Goal: Information Seeking & Learning: Learn about a topic

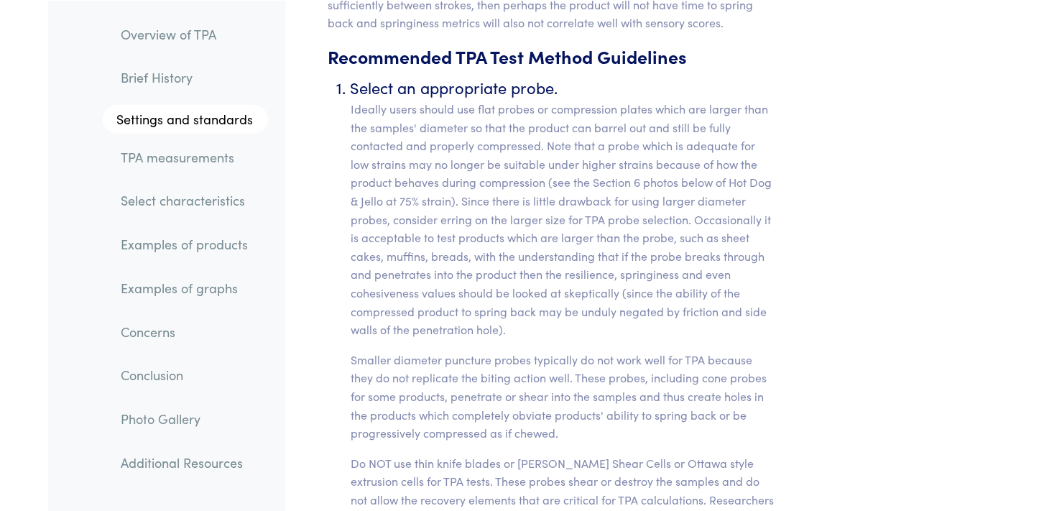
scroll to position [6035, 0]
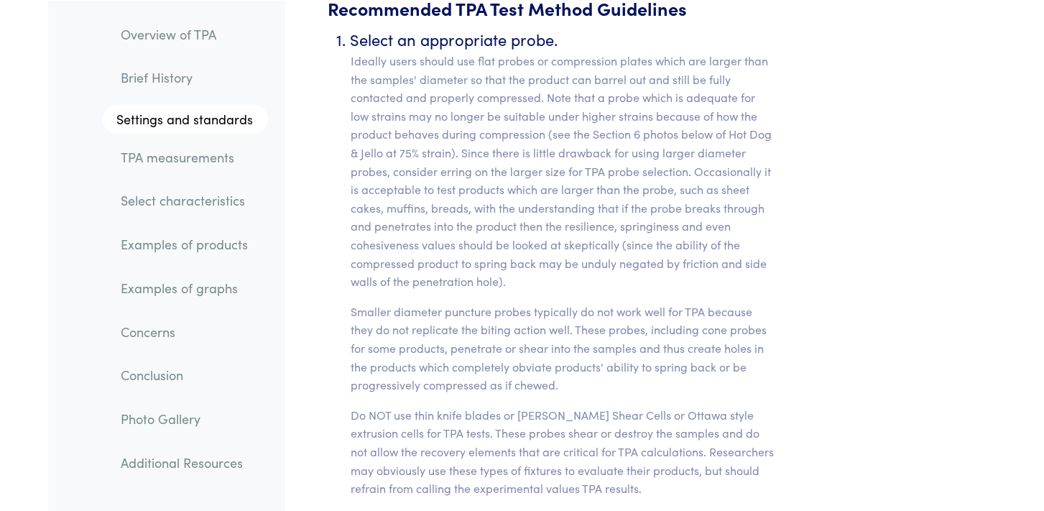
click at [744, 182] on p "Ideally users should use flat probes or compression plates which are larger tha…" at bounding box center [563, 171] width 425 height 239
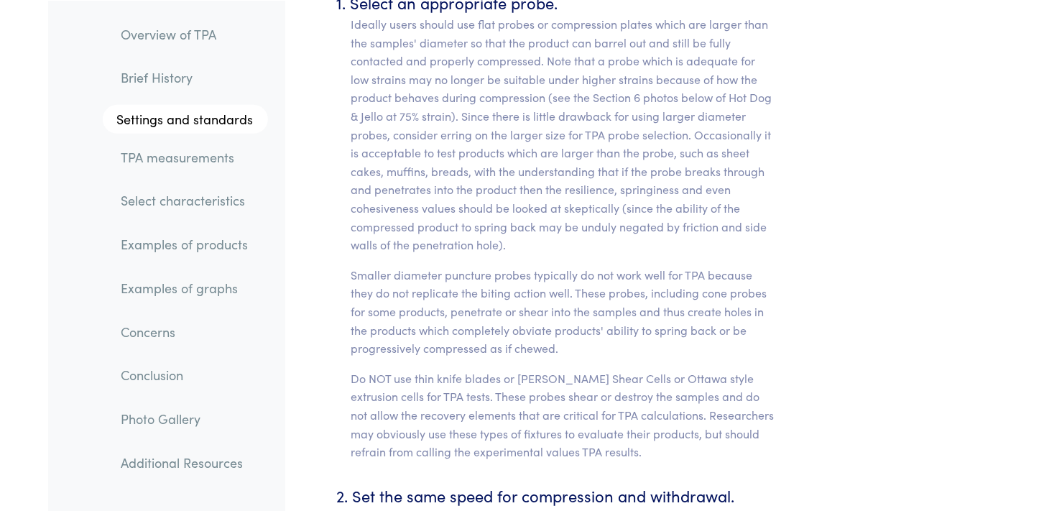
scroll to position [6082, 0]
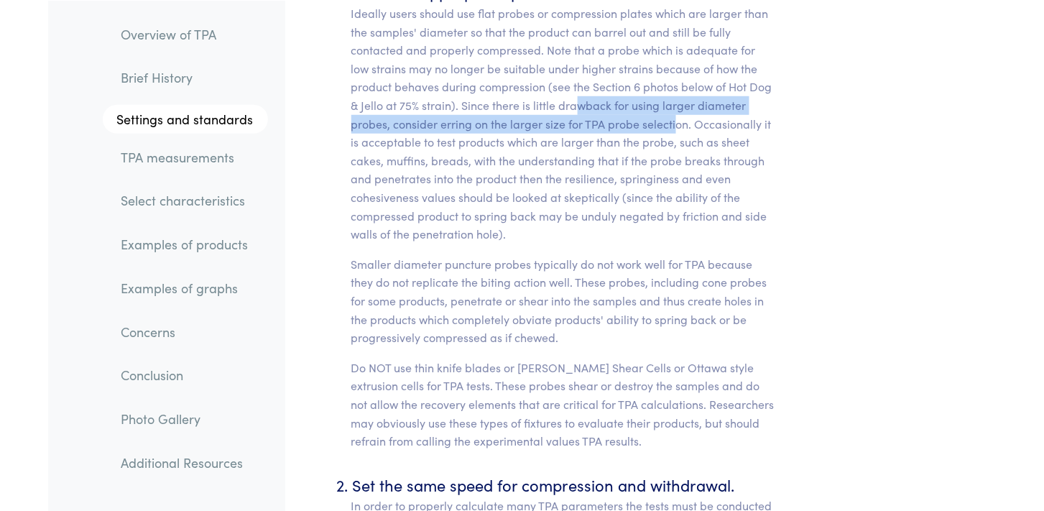
drag, startPoint x: 580, startPoint y: 88, endPoint x: 676, endPoint y: 100, distance: 96.2
click at [676, 100] on p "Ideally users should use flat probes or compression plates which are larger tha…" at bounding box center [563, 123] width 425 height 239
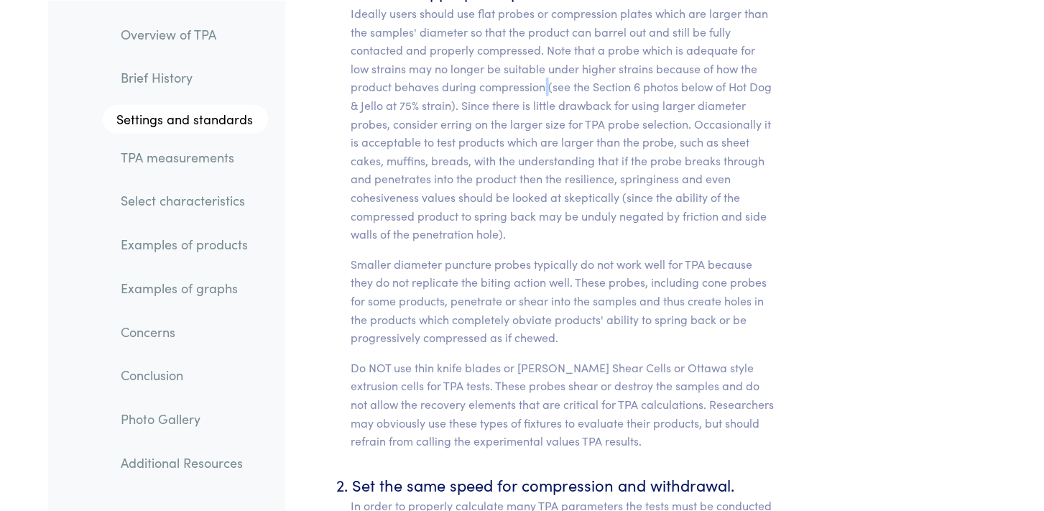
click at [547, 65] on p "Ideally users should use flat probes or compression plates which are larger tha…" at bounding box center [563, 123] width 425 height 239
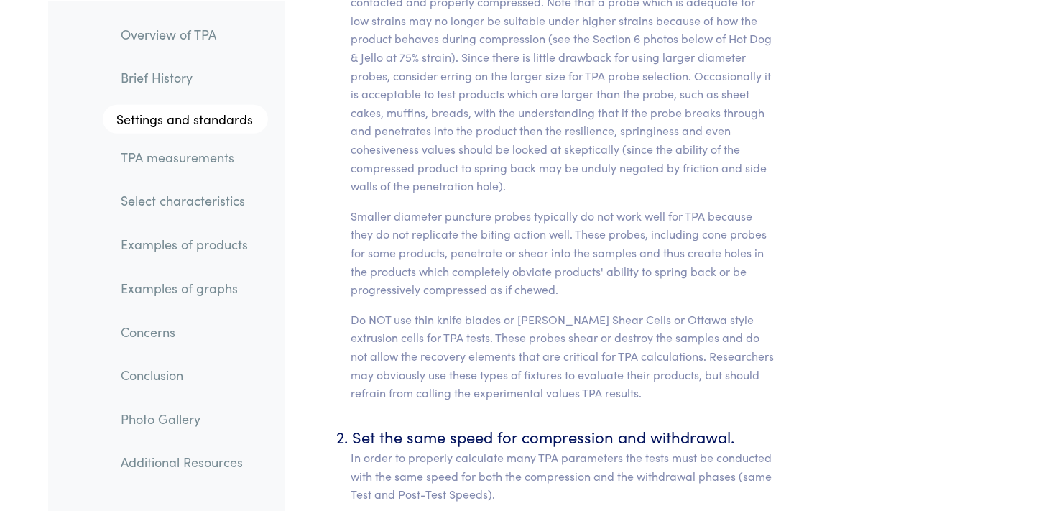
click at [605, 146] on p "Ideally users should use flat probes or compression plates which are larger tha…" at bounding box center [563, 75] width 425 height 239
copy p "unduly"
click at [644, 145] on p "Ideally users should use flat probes or compression plates which are larger tha…" at bounding box center [563, 75] width 425 height 239
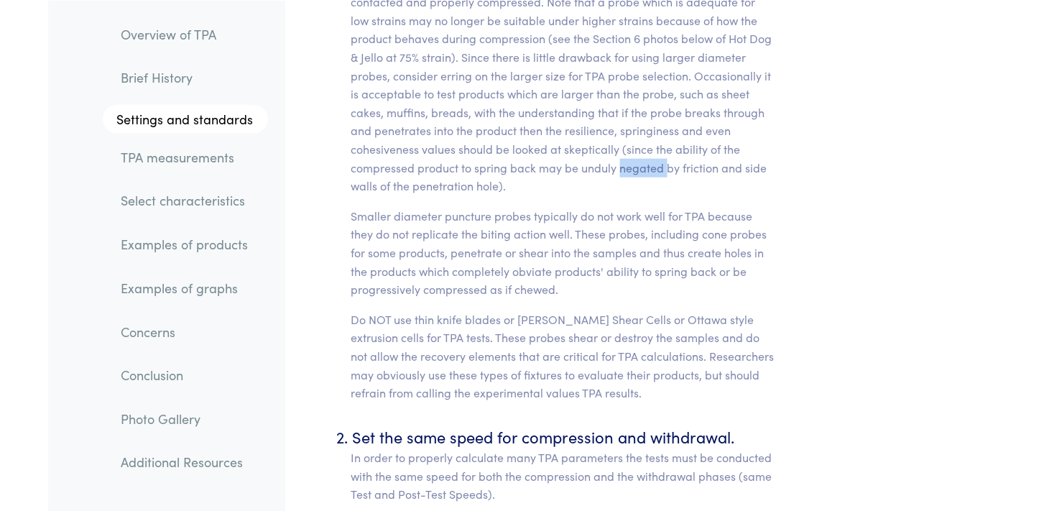
copy p "negated"
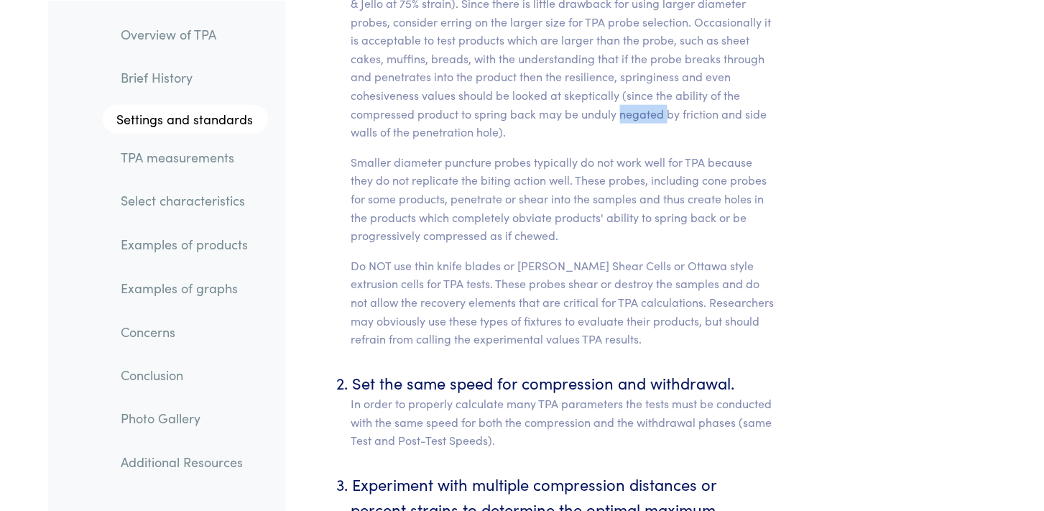
scroll to position [6226, 0]
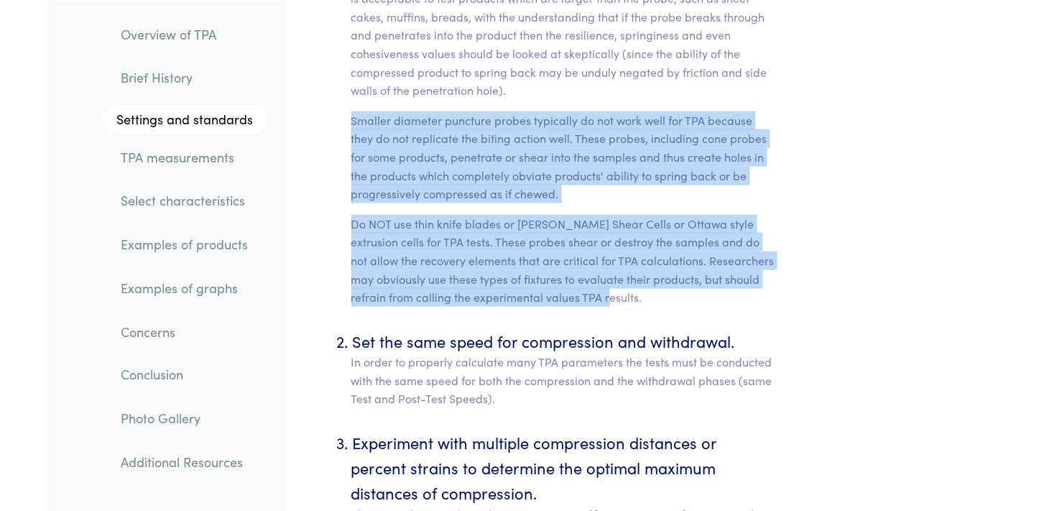
drag, startPoint x: 608, startPoint y: 280, endPoint x: 297, endPoint y: 90, distance: 364.1
click at [366, 139] on p "Smaller diameter puncture probes typically do not work well for TPA because the…" at bounding box center [563, 157] width 425 height 92
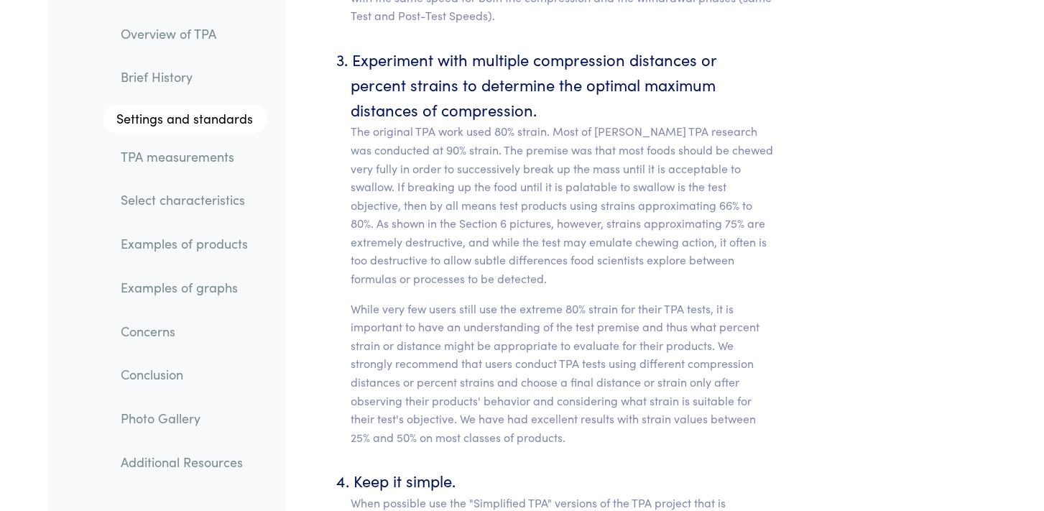
scroll to position [6657, 0]
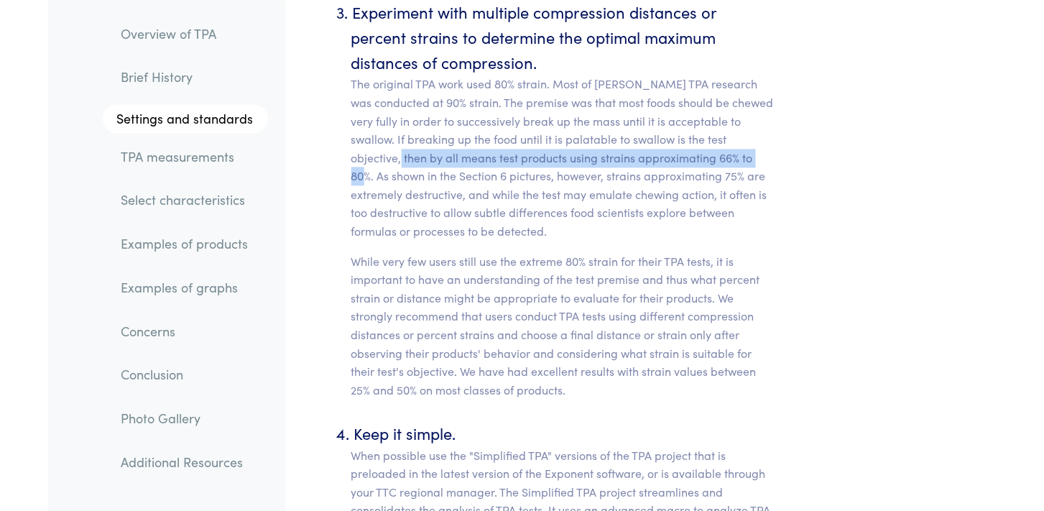
drag, startPoint x: 402, startPoint y: 139, endPoint x: 371, endPoint y: 161, distance: 38.3
click at [371, 161] on p "The original TPA work used 80% strain. Most of [PERSON_NAME] TPA research was c…" at bounding box center [563, 157] width 425 height 165
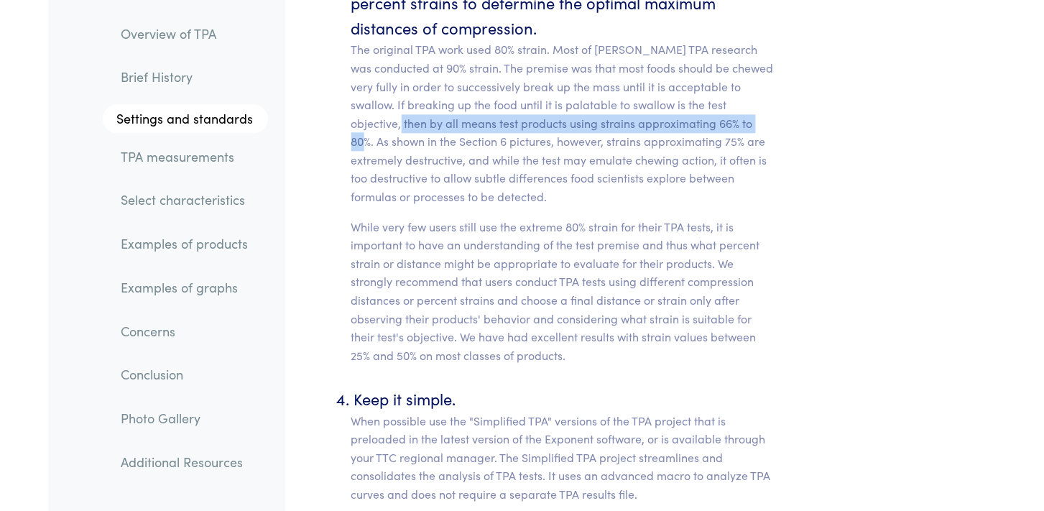
scroll to position [6705, 0]
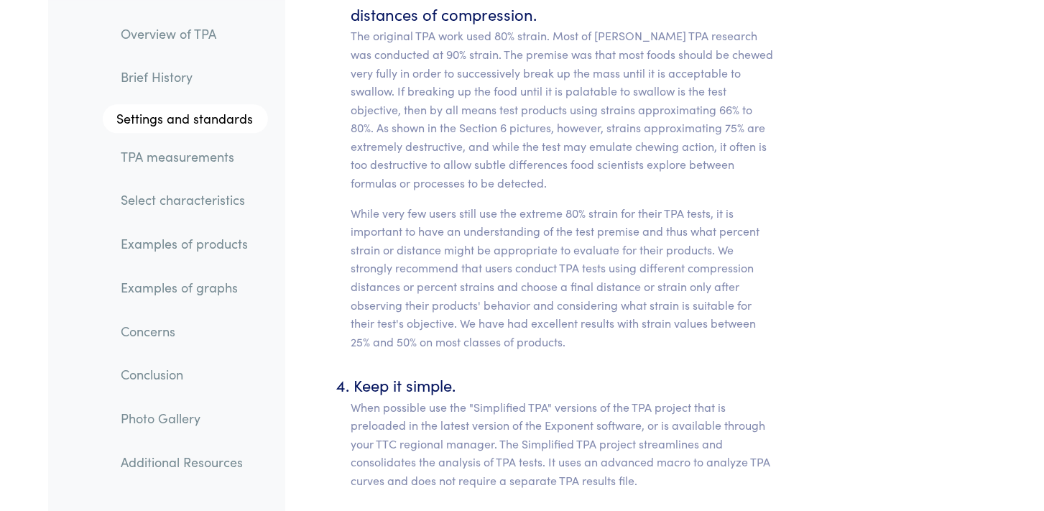
click at [619, 216] on p "While very few users still use the extreme 80% strain for their TPA tests, it i…" at bounding box center [563, 277] width 425 height 147
copy p "premise"
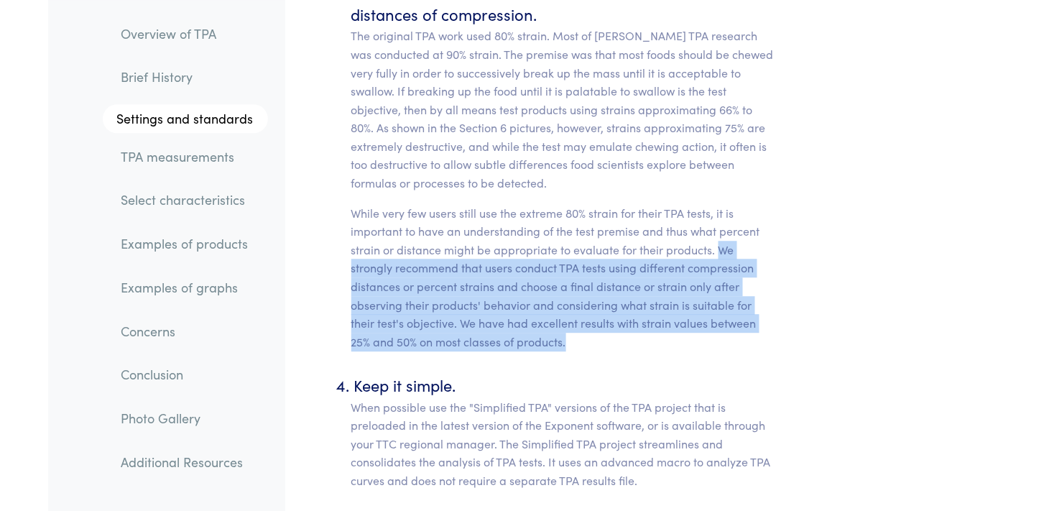
drag, startPoint x: 716, startPoint y: 230, endPoint x: 692, endPoint y: 319, distance: 92.2
click at [692, 319] on p "While very few users still use the extreme 80% strain for their TPA tests, it i…" at bounding box center [563, 277] width 425 height 147
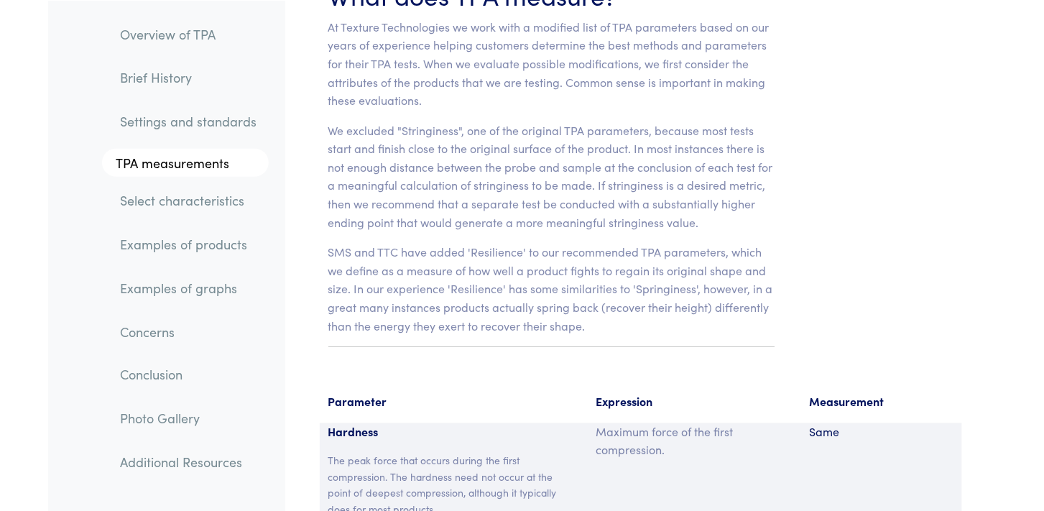
scroll to position [9148, 0]
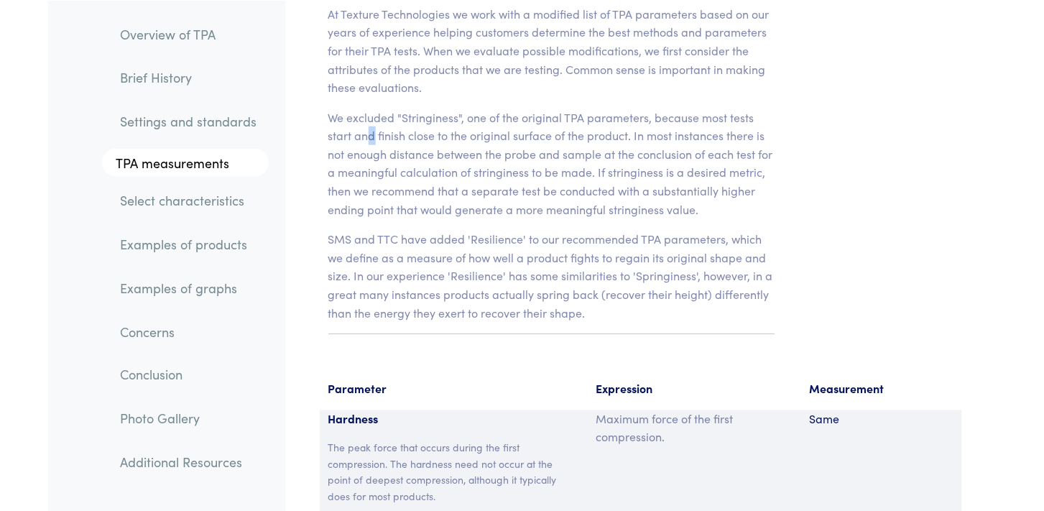
click at [371, 108] on p "We excluded "Stringiness", one of the original TPA parameters, because most tes…" at bounding box center [552, 163] width 448 height 111
click at [631, 108] on p "We excluded "Stringiness", one of the original TPA parameters, because most tes…" at bounding box center [552, 163] width 448 height 111
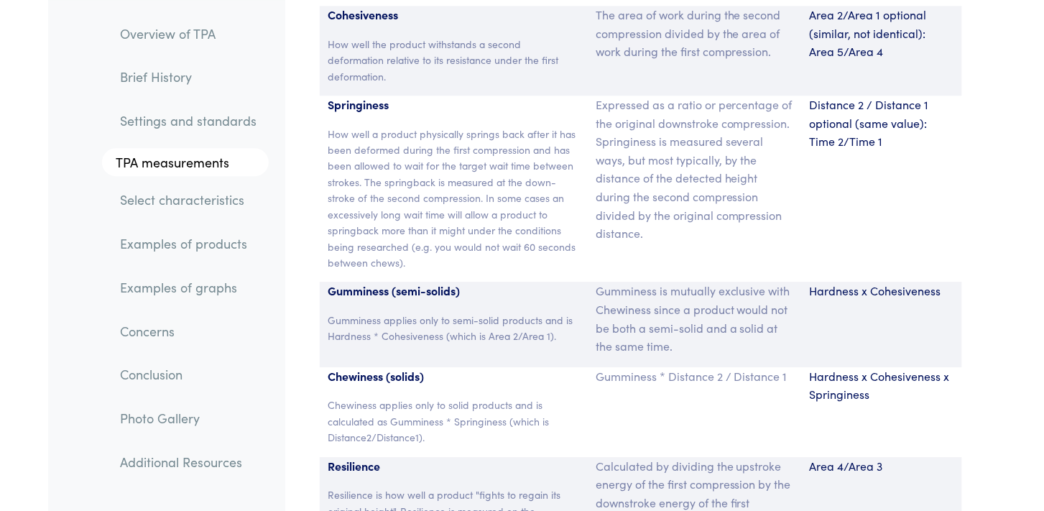
scroll to position [9770, 0]
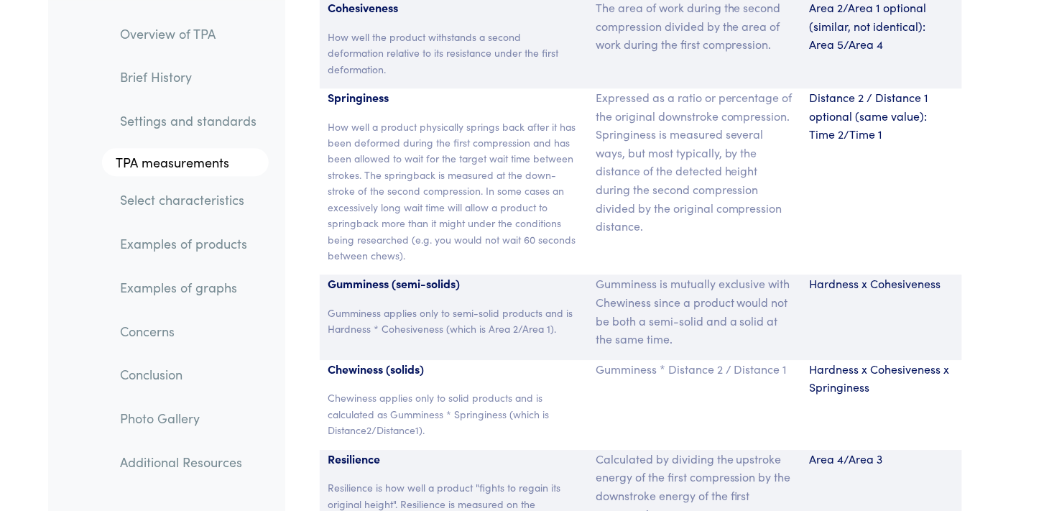
click at [317, 361] on section "Parameter Expression Measurement Hardness The peak force that occurs during the…" at bounding box center [641, 172] width 694 height 864
click at [442, 360] on div "Chewiness (solids) Chewiness applies only to solid products and is calculated a…" at bounding box center [454, 405] width 268 height 90
click at [426, 360] on p "Chewiness (solids)" at bounding box center [453, 369] width 251 height 19
click at [495, 389] on p "Chewiness applies only to solid products and is calculated as Gumminess * Sprin…" at bounding box center [453, 413] width 251 height 48
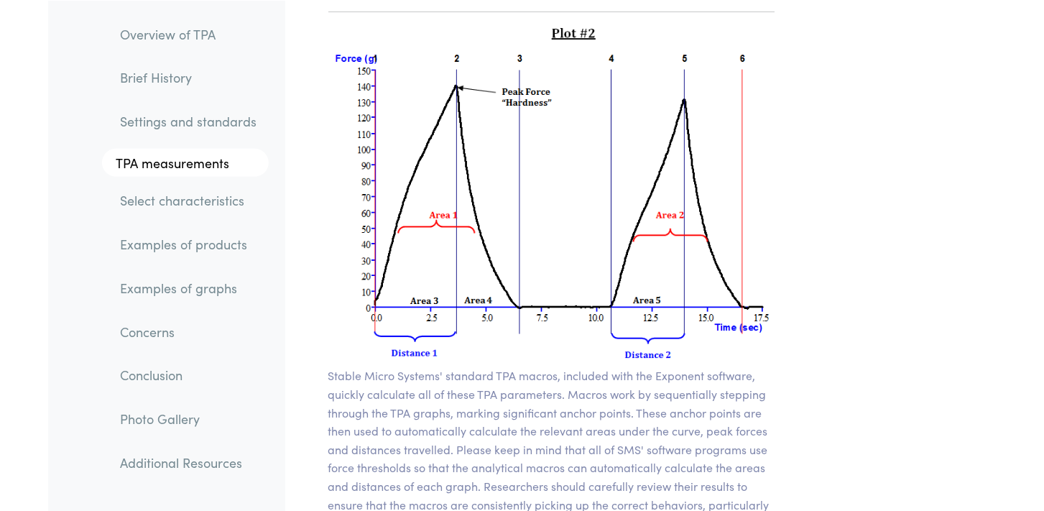
scroll to position [10536, 0]
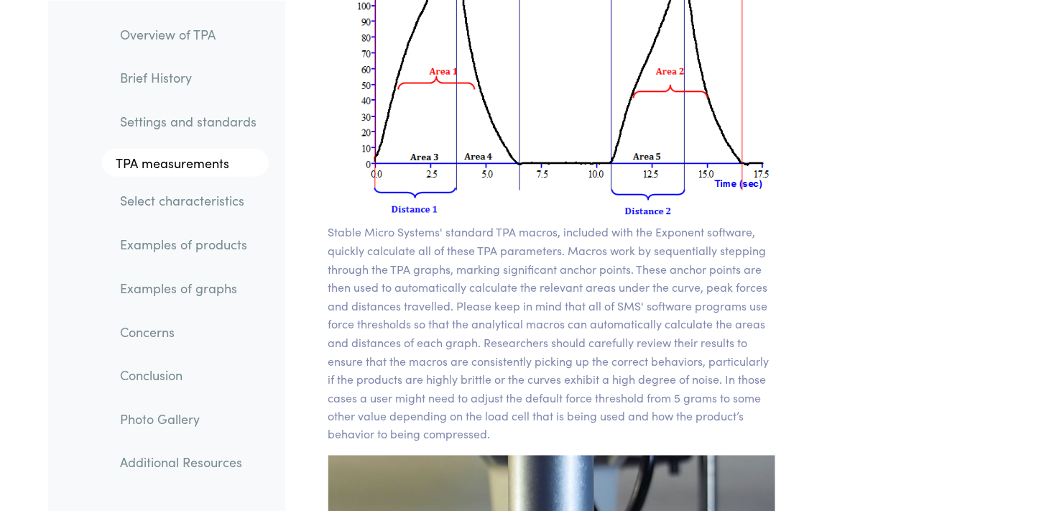
click at [629, 266] on p "Stable Micro Systems' standard TPA macros, included with the Exponent software,…" at bounding box center [552, 333] width 448 height 221
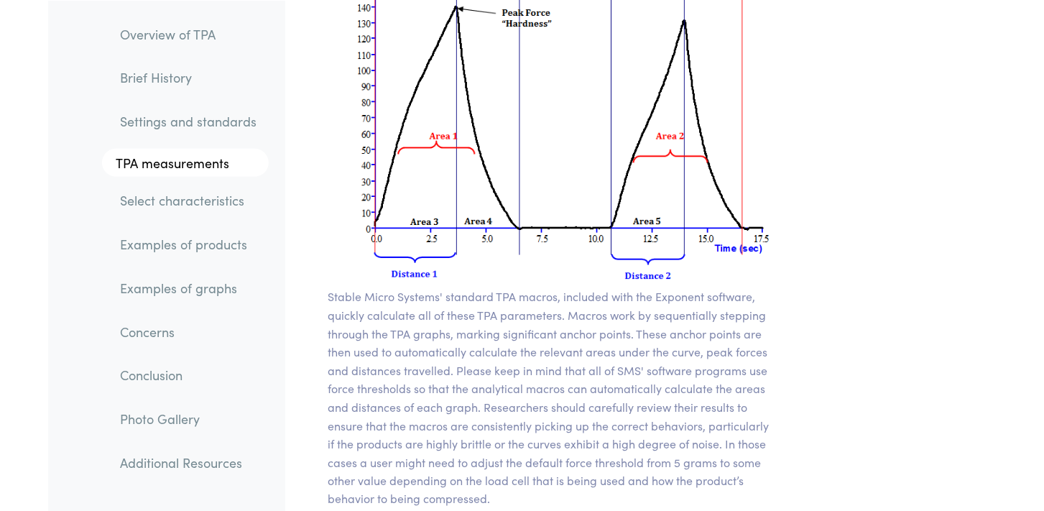
scroll to position [10513, 0]
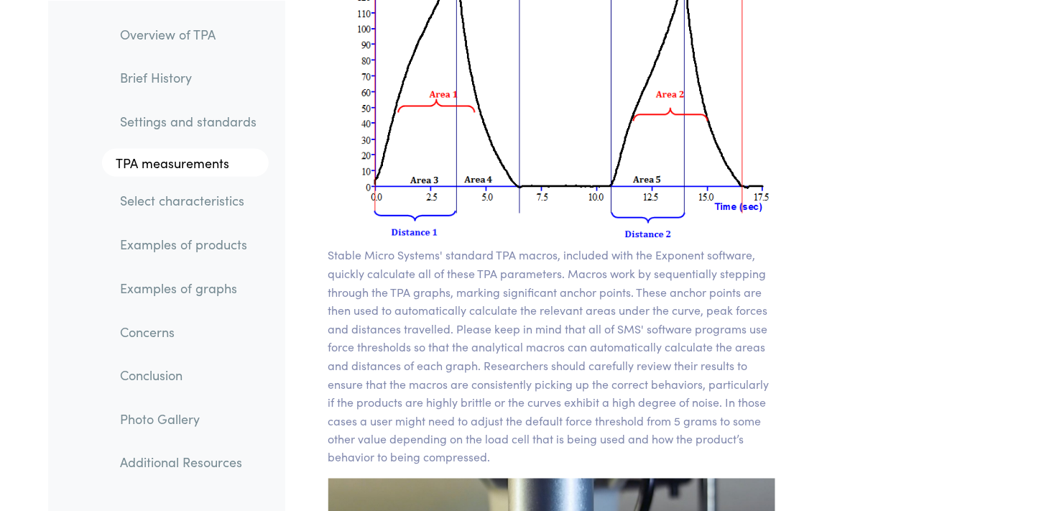
click at [518, 323] on p "Stable Micro Systems' standard TPA macros, included with the Exponent software,…" at bounding box center [552, 356] width 448 height 221
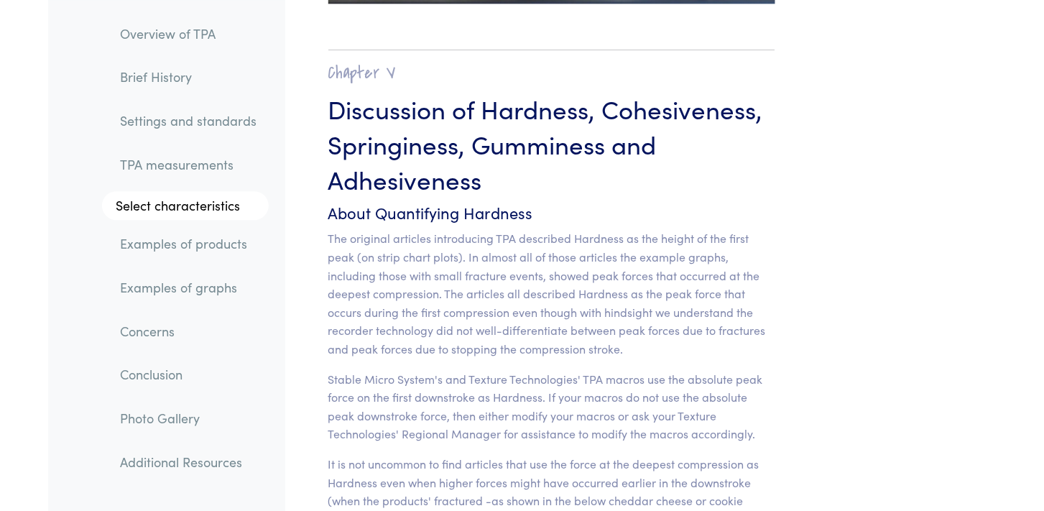
scroll to position [11232, 0]
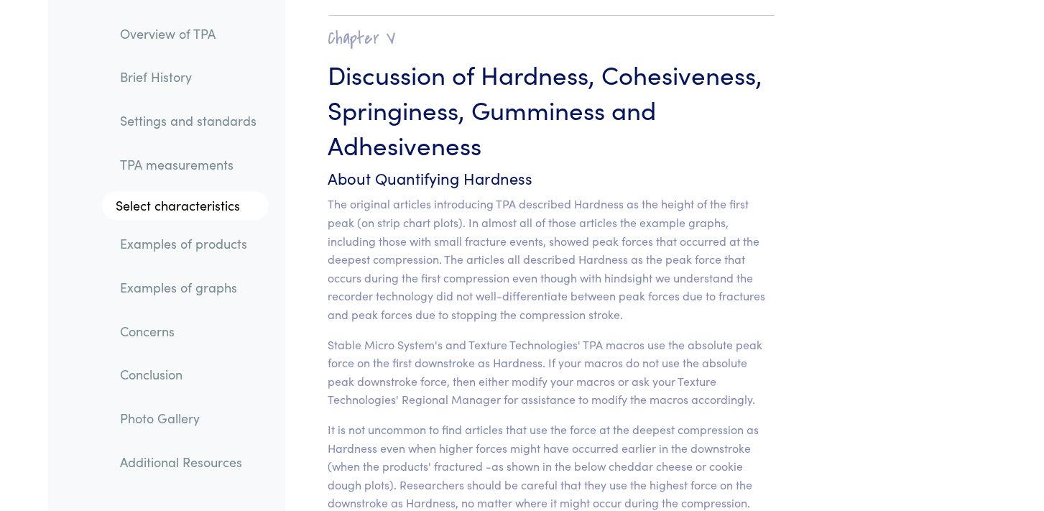
click at [610, 336] on p "Stable Micro System's and Texture Technologies' TPA macros use the absolute pea…" at bounding box center [552, 372] width 448 height 73
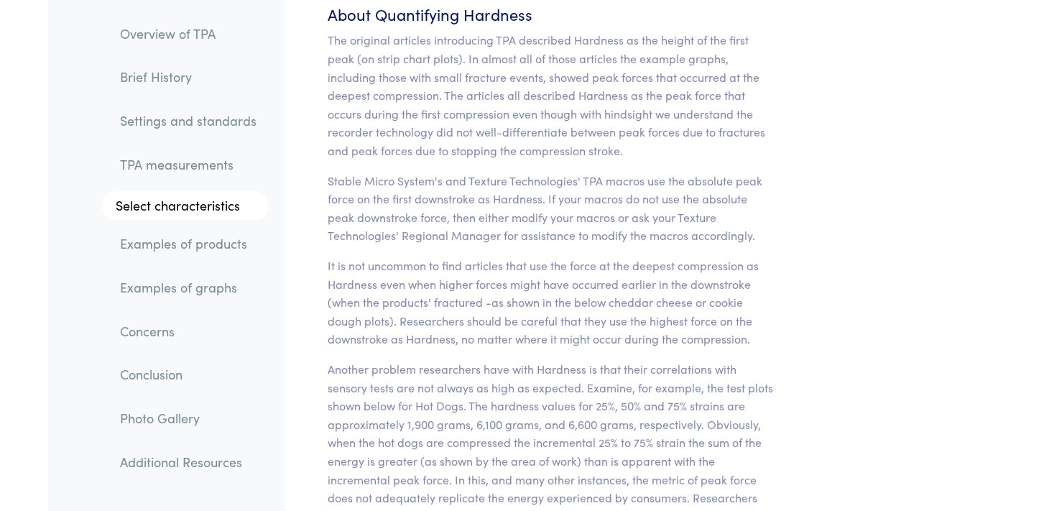
scroll to position [11472, 0]
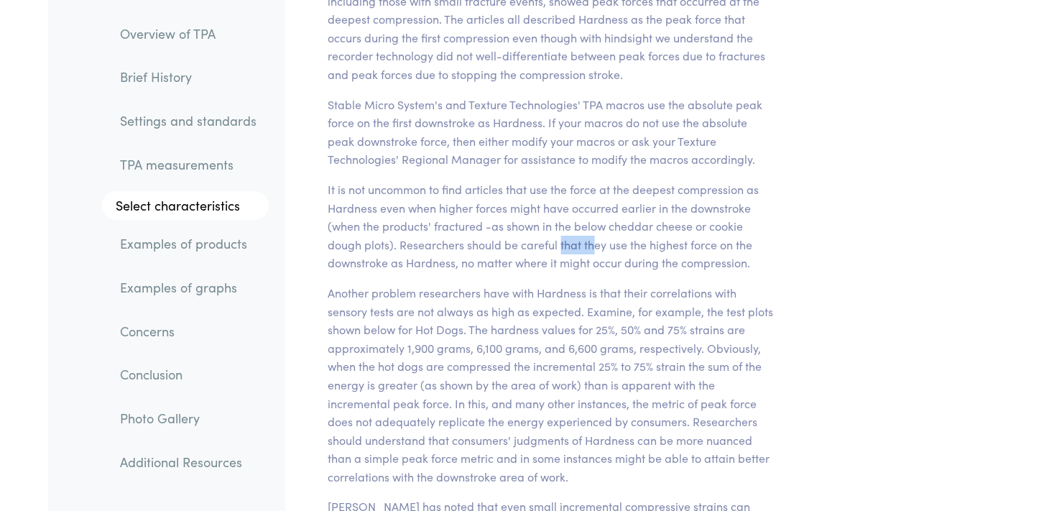
drag, startPoint x: 567, startPoint y: 207, endPoint x: 592, endPoint y: 209, distance: 25.2
click at [592, 209] on p "It is not uncommon to find articles that use the force at the deepest compressi…" at bounding box center [552, 226] width 448 height 92
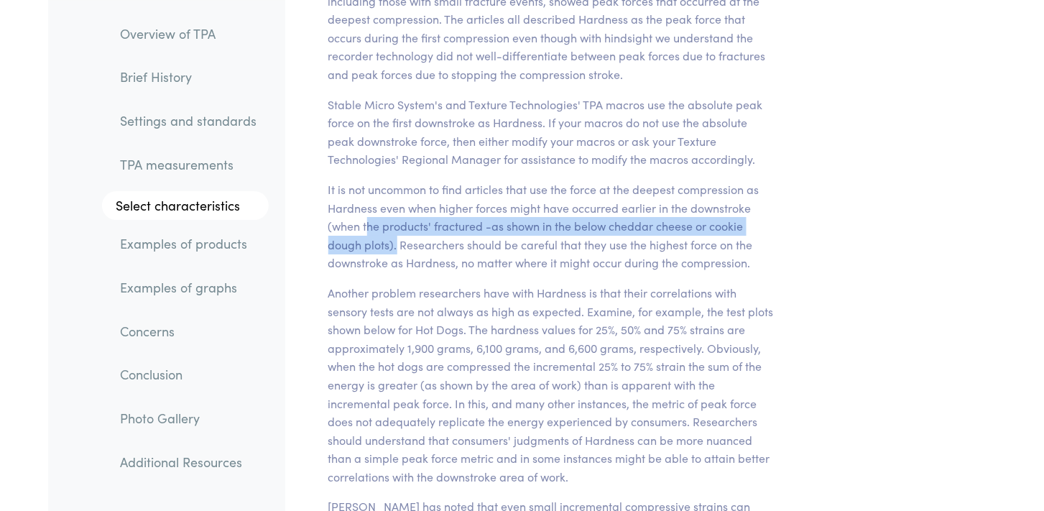
drag, startPoint x: 397, startPoint y: 208, endPoint x: 365, endPoint y: 186, distance: 39.3
click at [365, 186] on p "It is not uncommon to find articles that use the force at the deepest compressi…" at bounding box center [552, 226] width 448 height 92
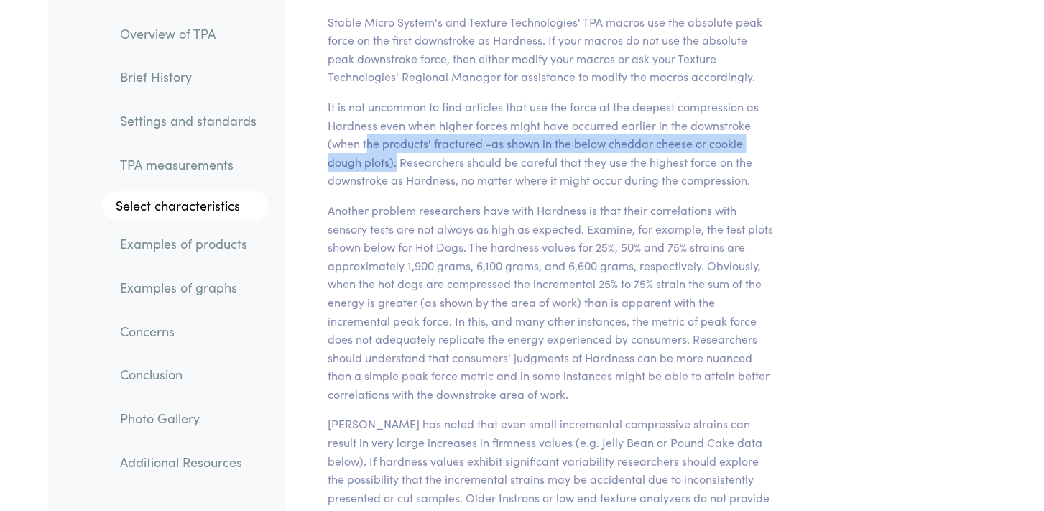
scroll to position [11567, 0]
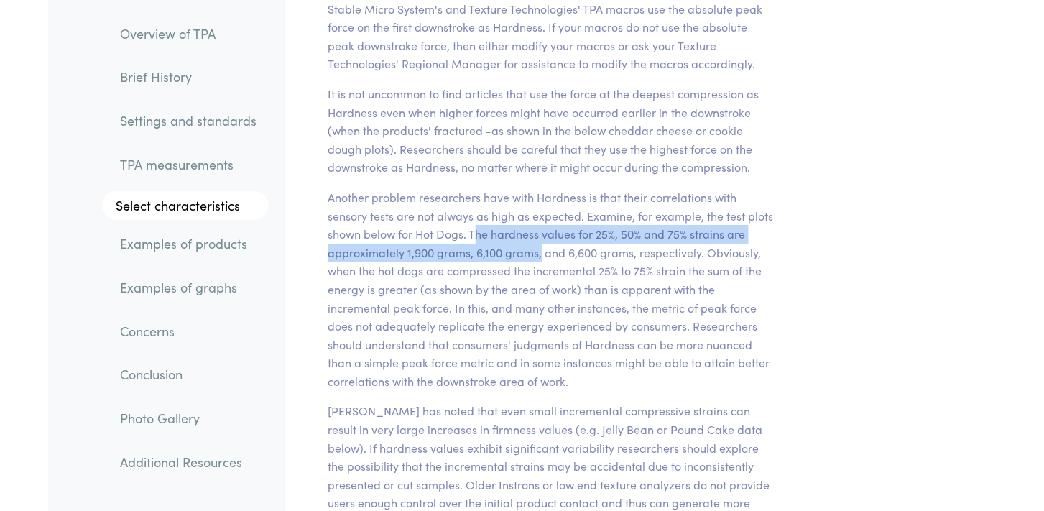
drag, startPoint x: 478, startPoint y: 199, endPoint x: 542, endPoint y: 213, distance: 64.7
click at [542, 213] on p "Another problem researchers have with Hardness is that their correlations with …" at bounding box center [552, 289] width 448 height 203
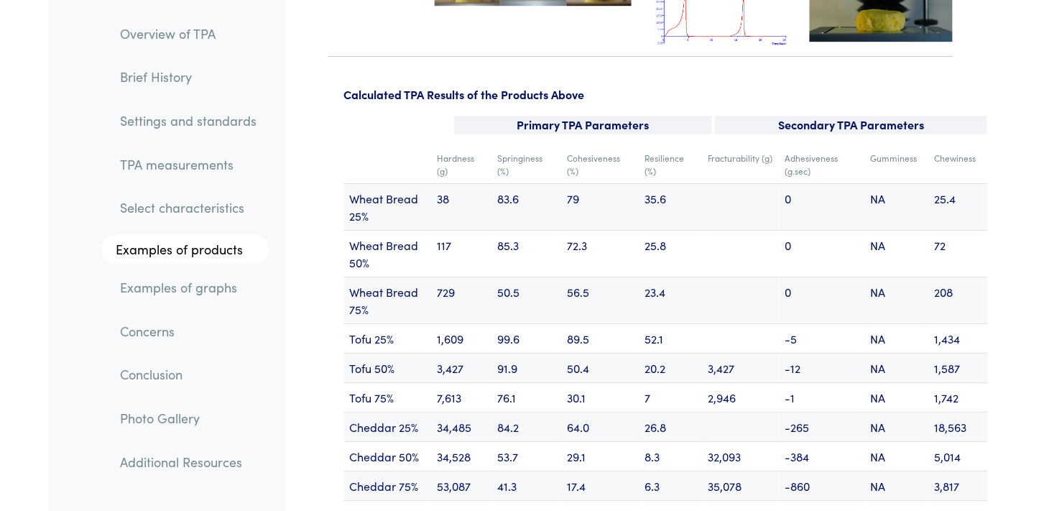
scroll to position [17255, 0]
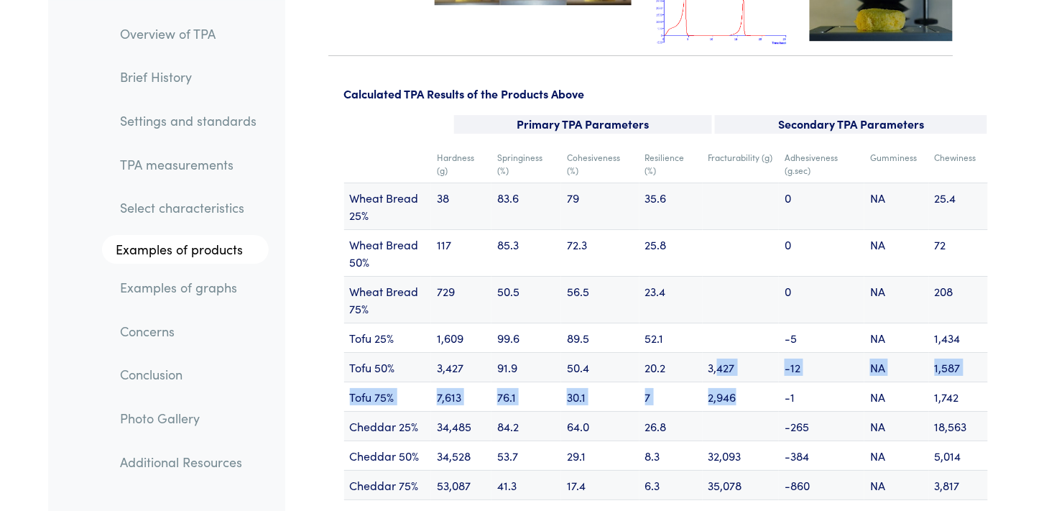
drag, startPoint x: 719, startPoint y: 307, endPoint x: 740, endPoint y: 326, distance: 28.5
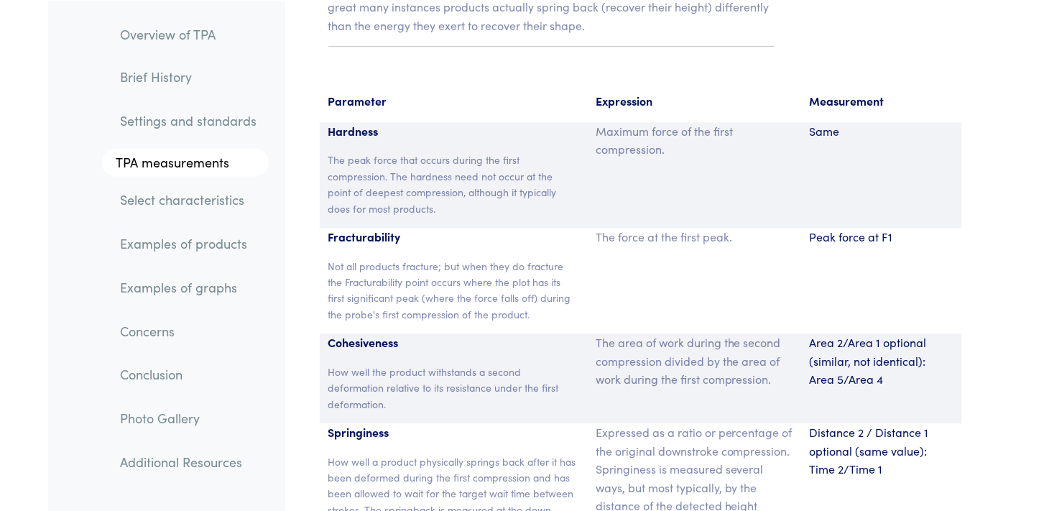
scroll to position [9449, 0]
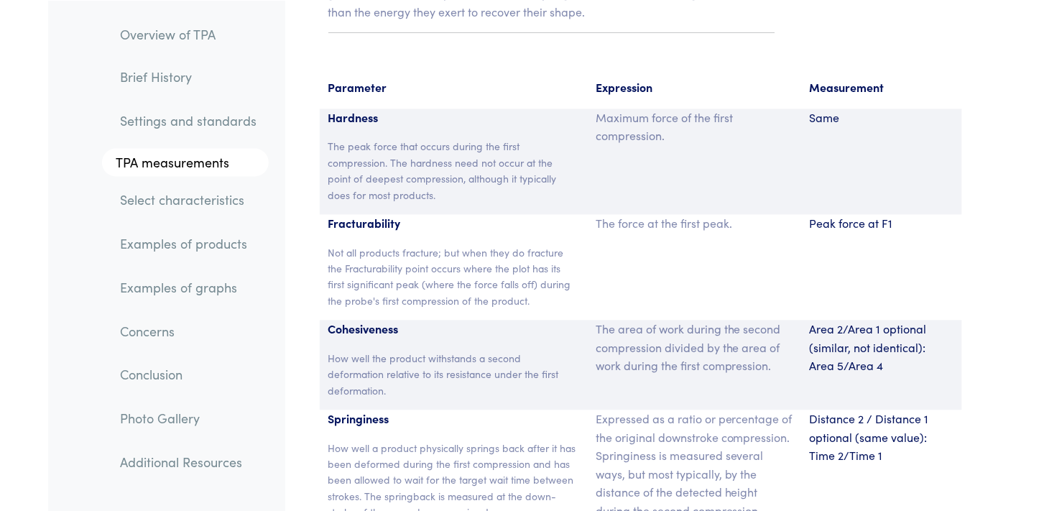
click at [509, 248] on p "Not all products fracture; but when they do fracture the Fracturability point o…" at bounding box center [453, 277] width 251 height 65
